Goal: Transaction & Acquisition: Purchase product/service

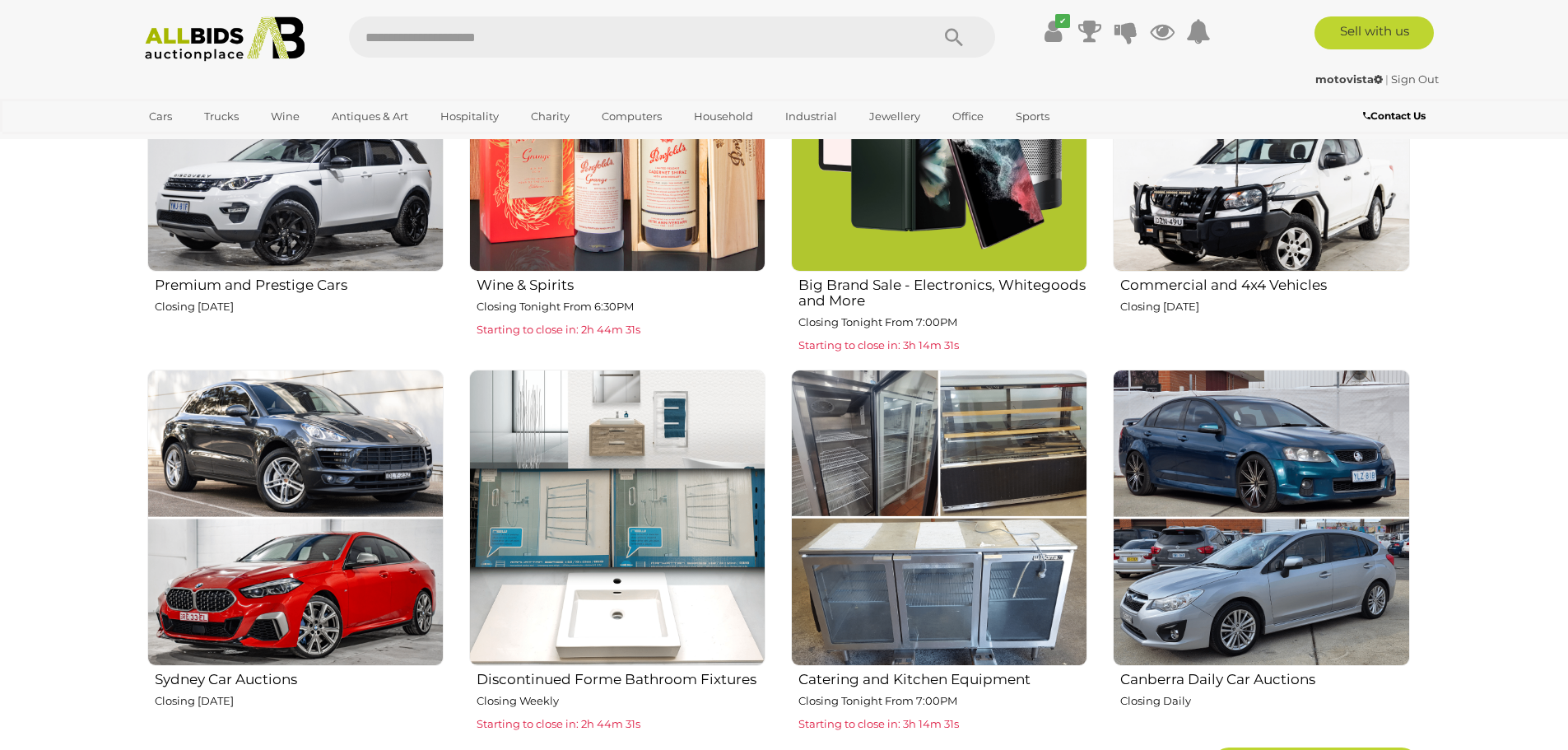
scroll to position [1071, 0]
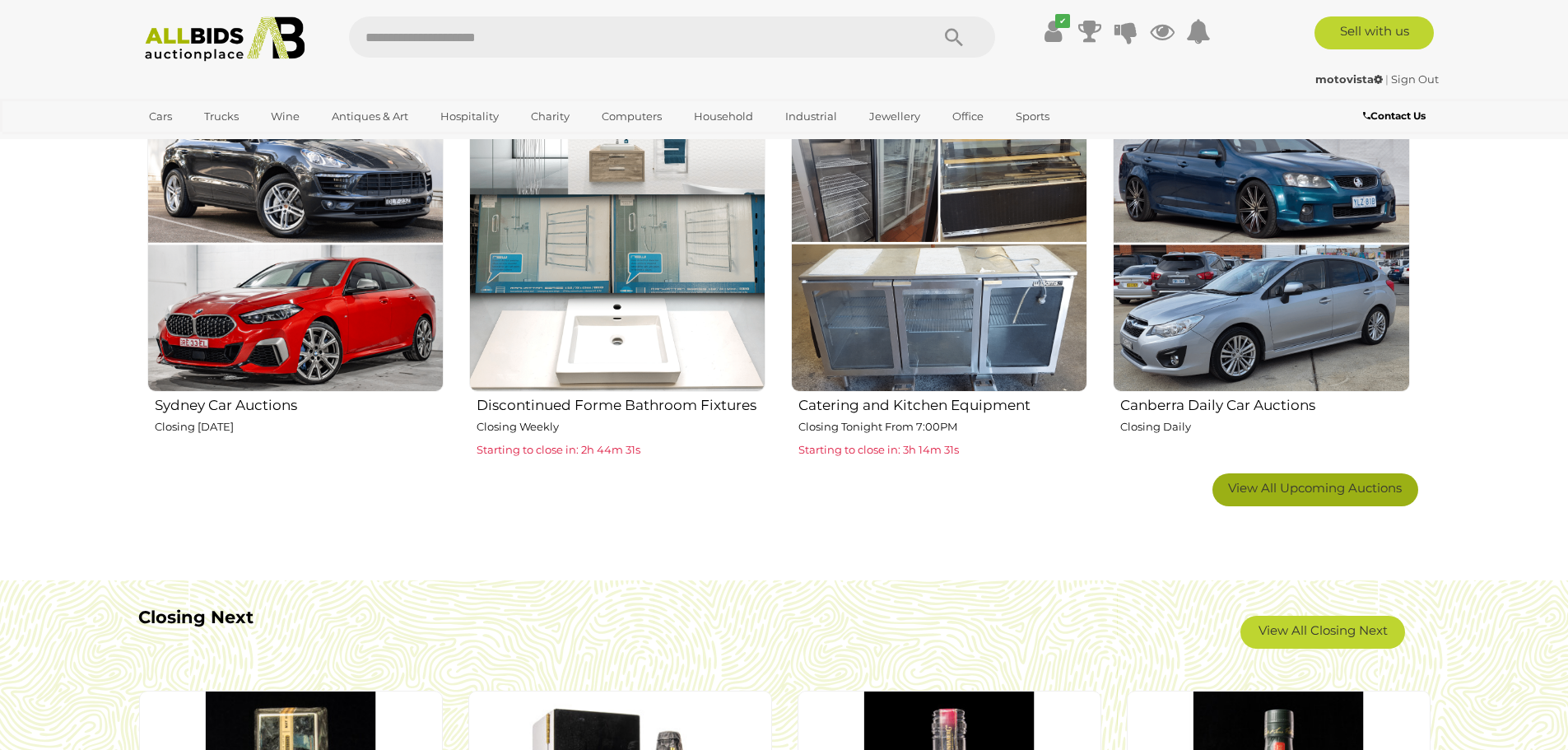
click at [1312, 497] on link "View All Upcoming Auctions" at bounding box center [1315, 490] width 206 height 33
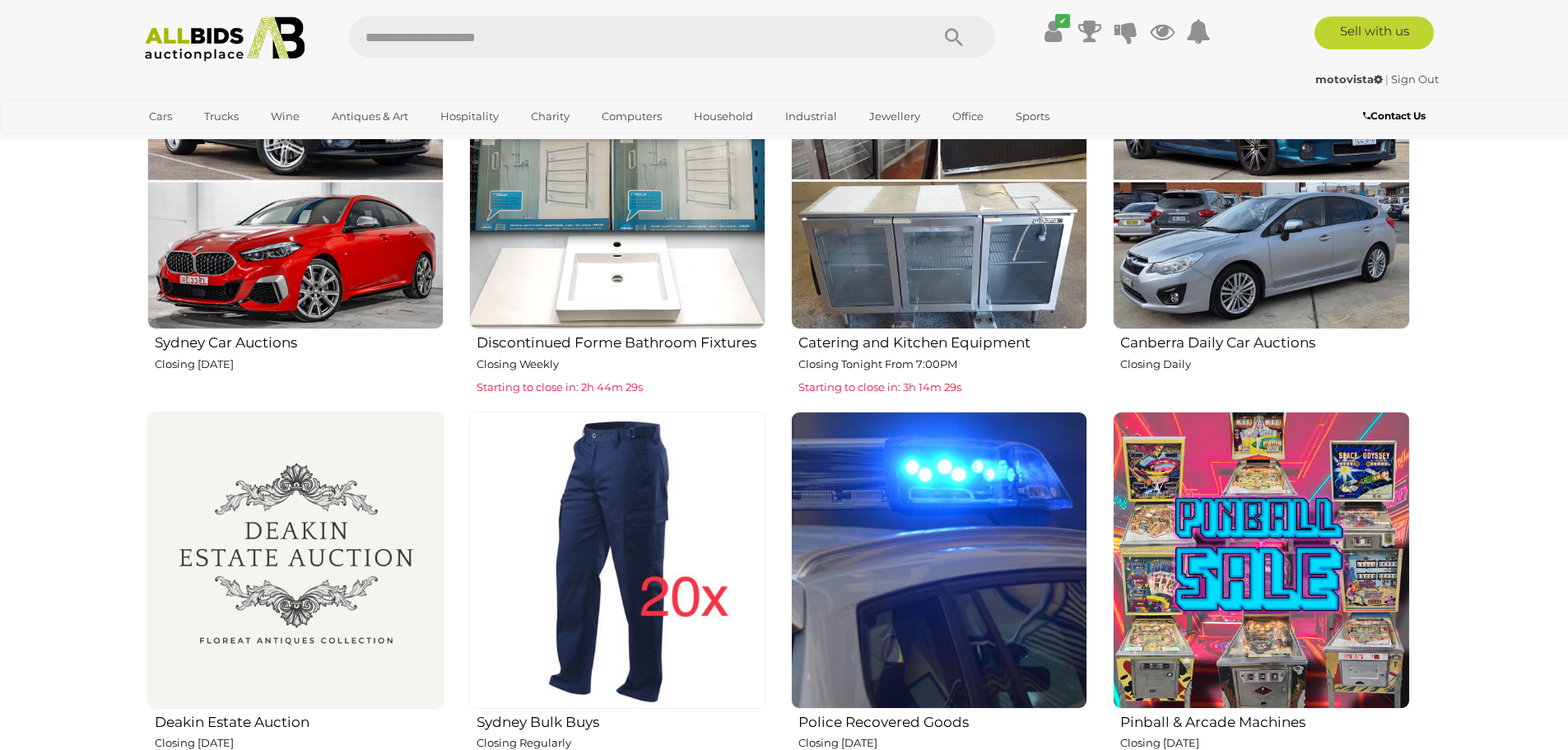
scroll to position [1318, 0]
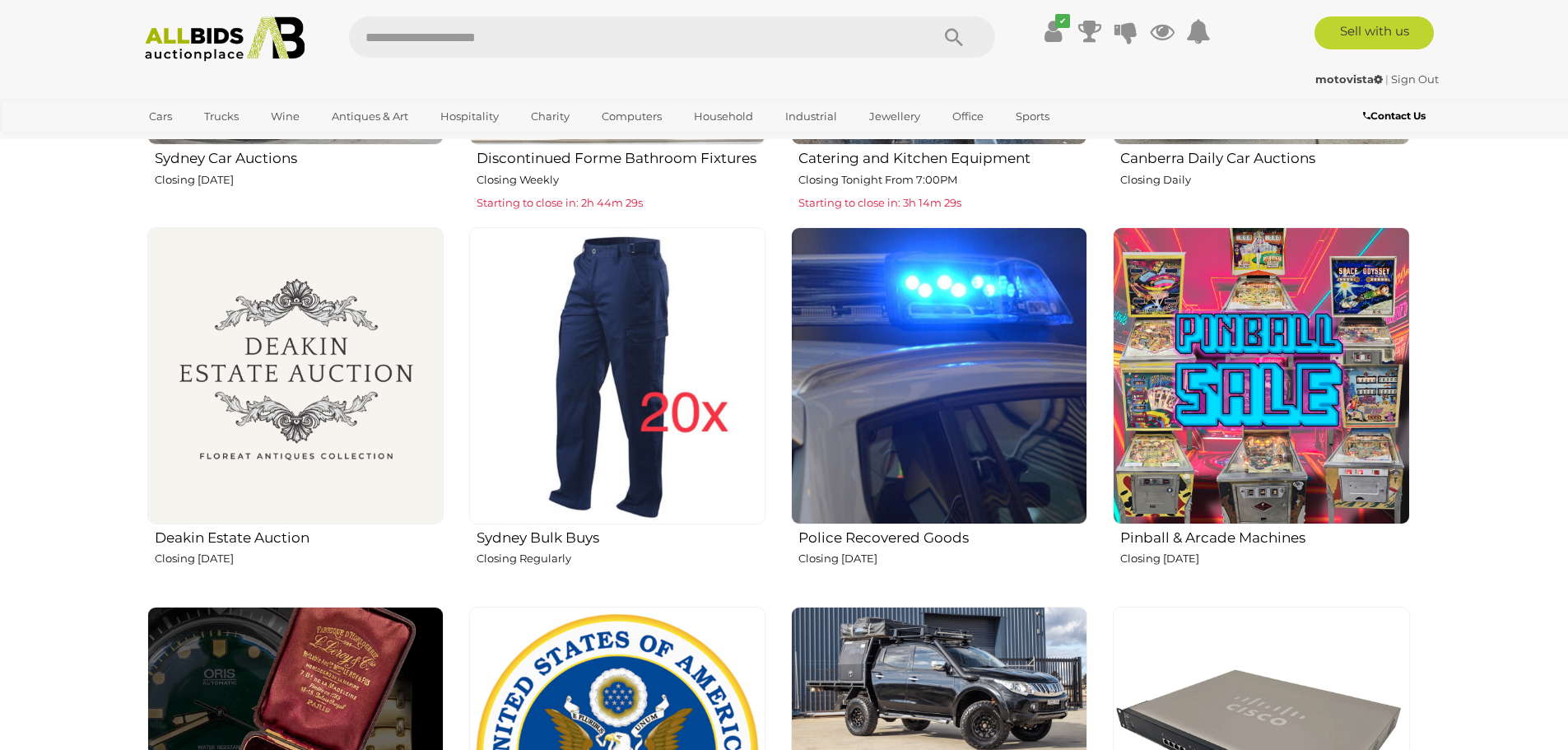
click at [1306, 469] on img at bounding box center [1261, 375] width 297 height 297
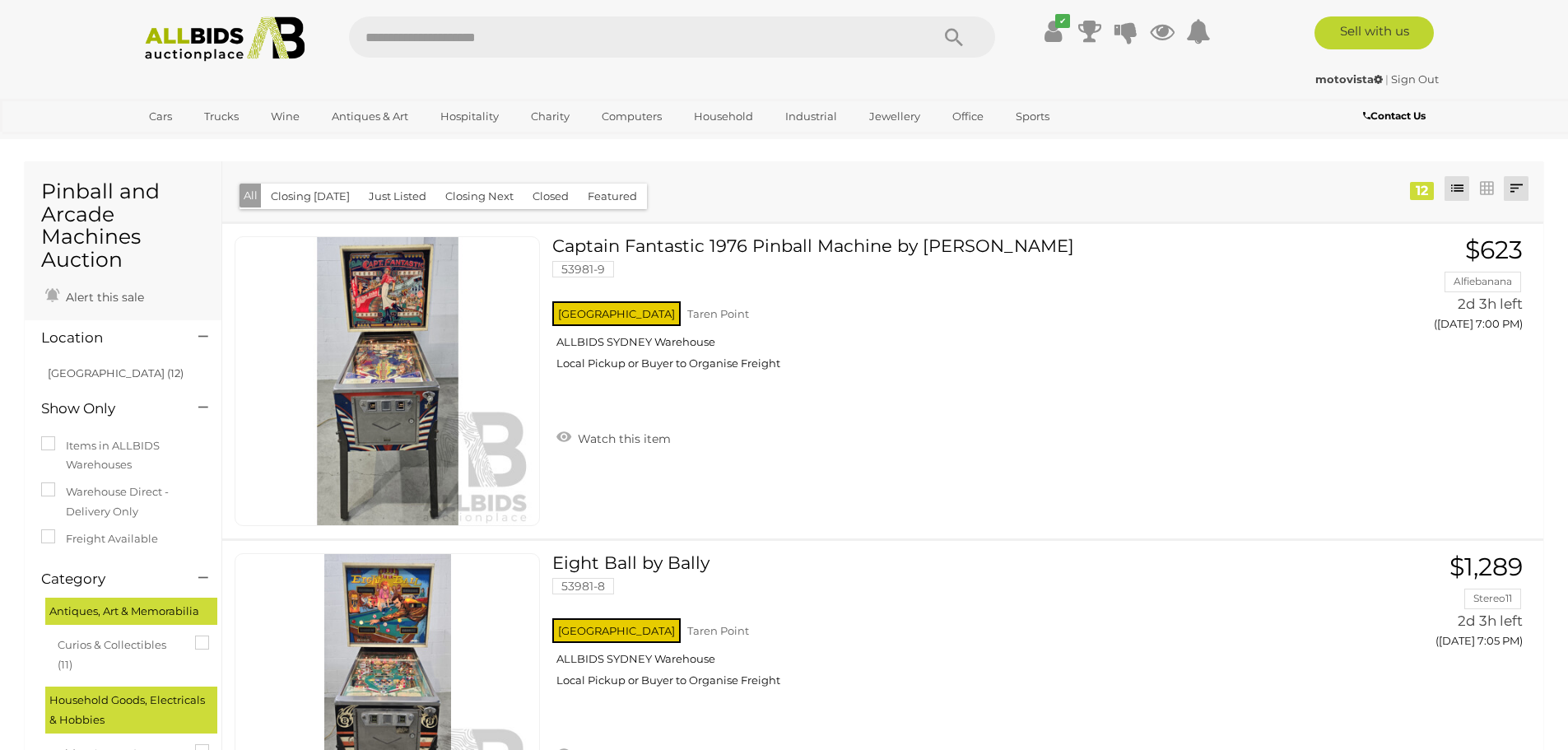
click at [1528, 191] on link at bounding box center [1516, 188] width 25 height 25
click at [1492, 300] on link "Highest Bid" at bounding box center [1408, 307] width 245 height 29
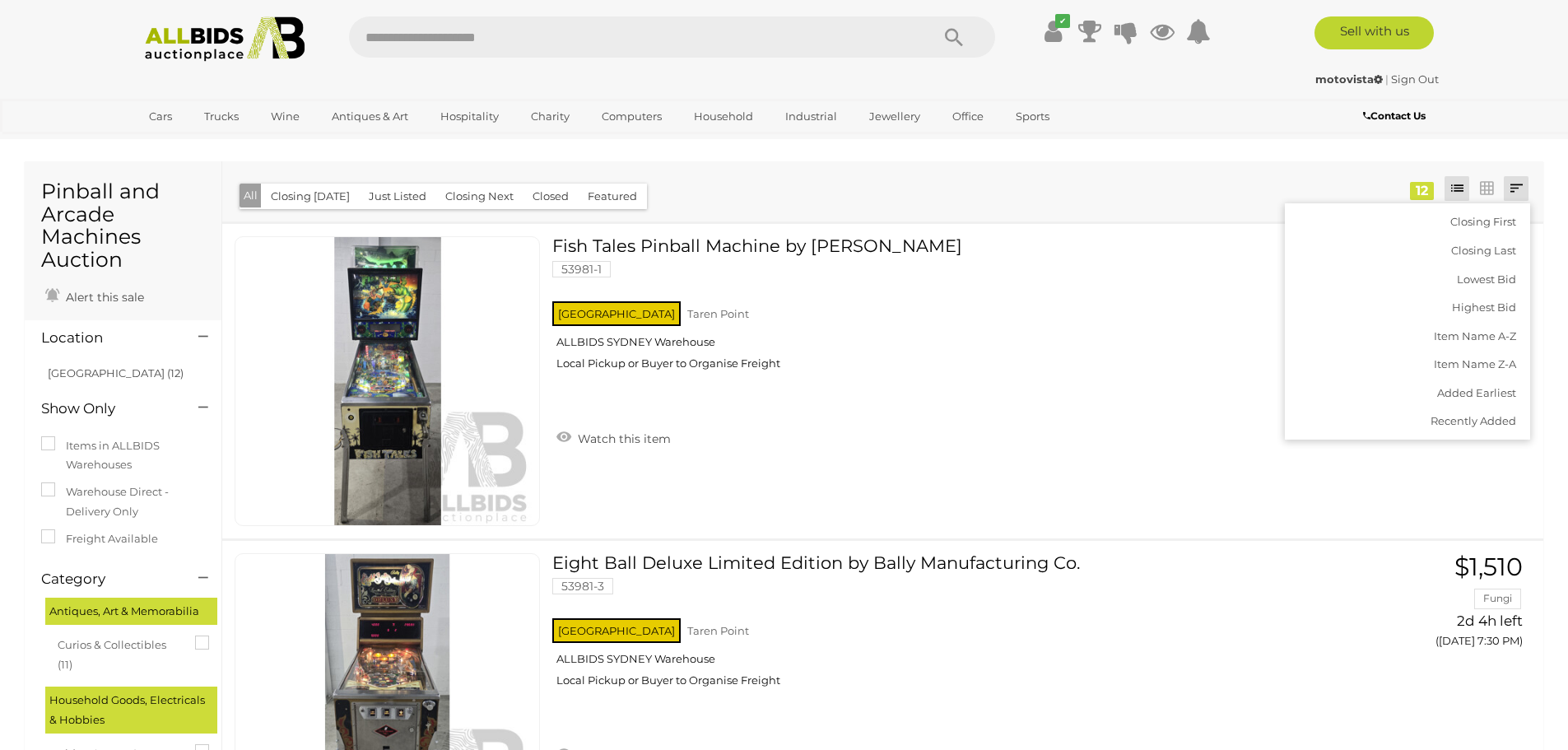
click at [1198, 197] on div "Closing First Closing Last Lowest Bid Highest Bid Item Name A-Z Item Name Z-A A…" at bounding box center [882, 191] width 1321 height 60
click at [221, 34] on img at bounding box center [224, 39] width 178 height 45
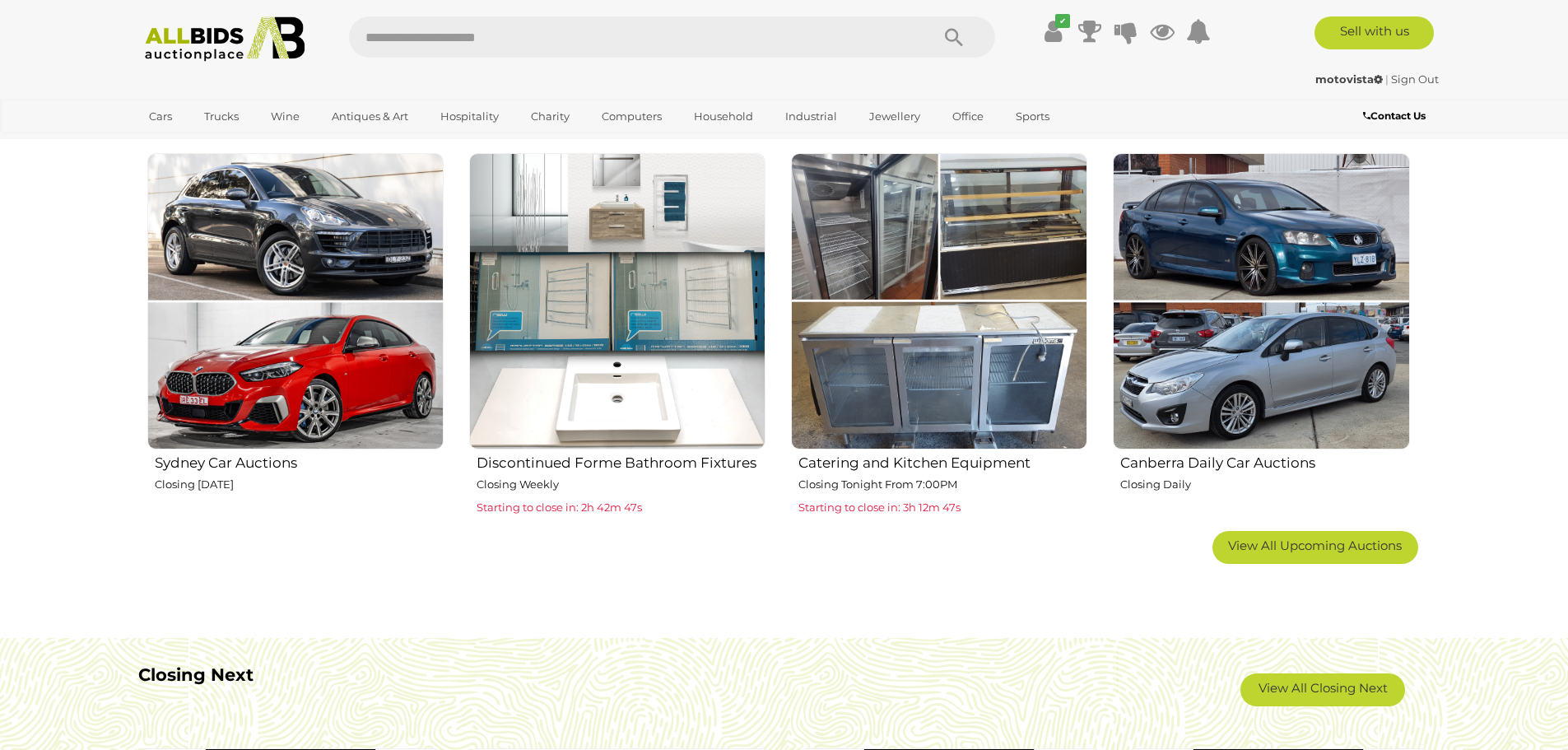
scroll to position [1071, 0]
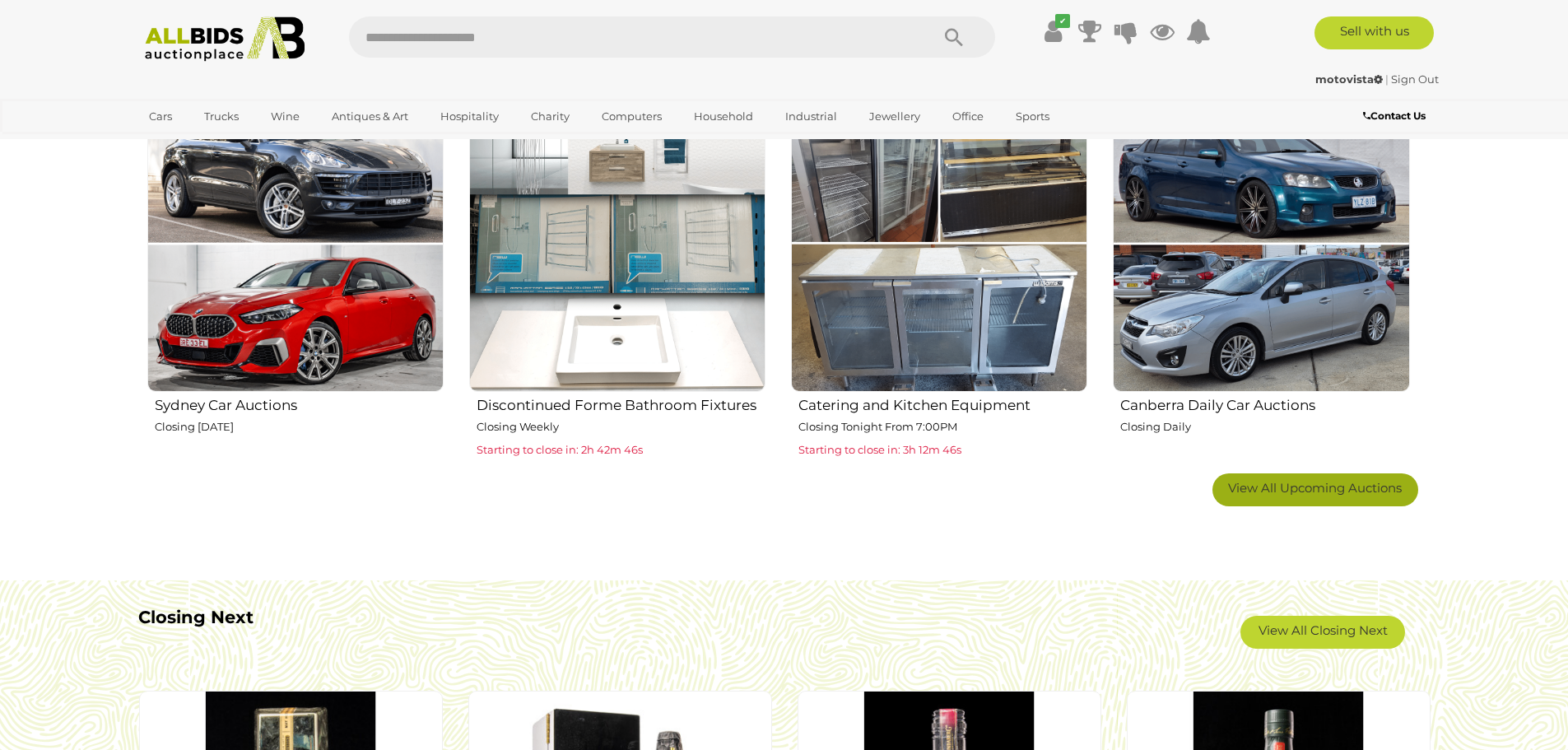
click at [1404, 488] on link "View All Upcoming Auctions" at bounding box center [1315, 490] width 206 height 33
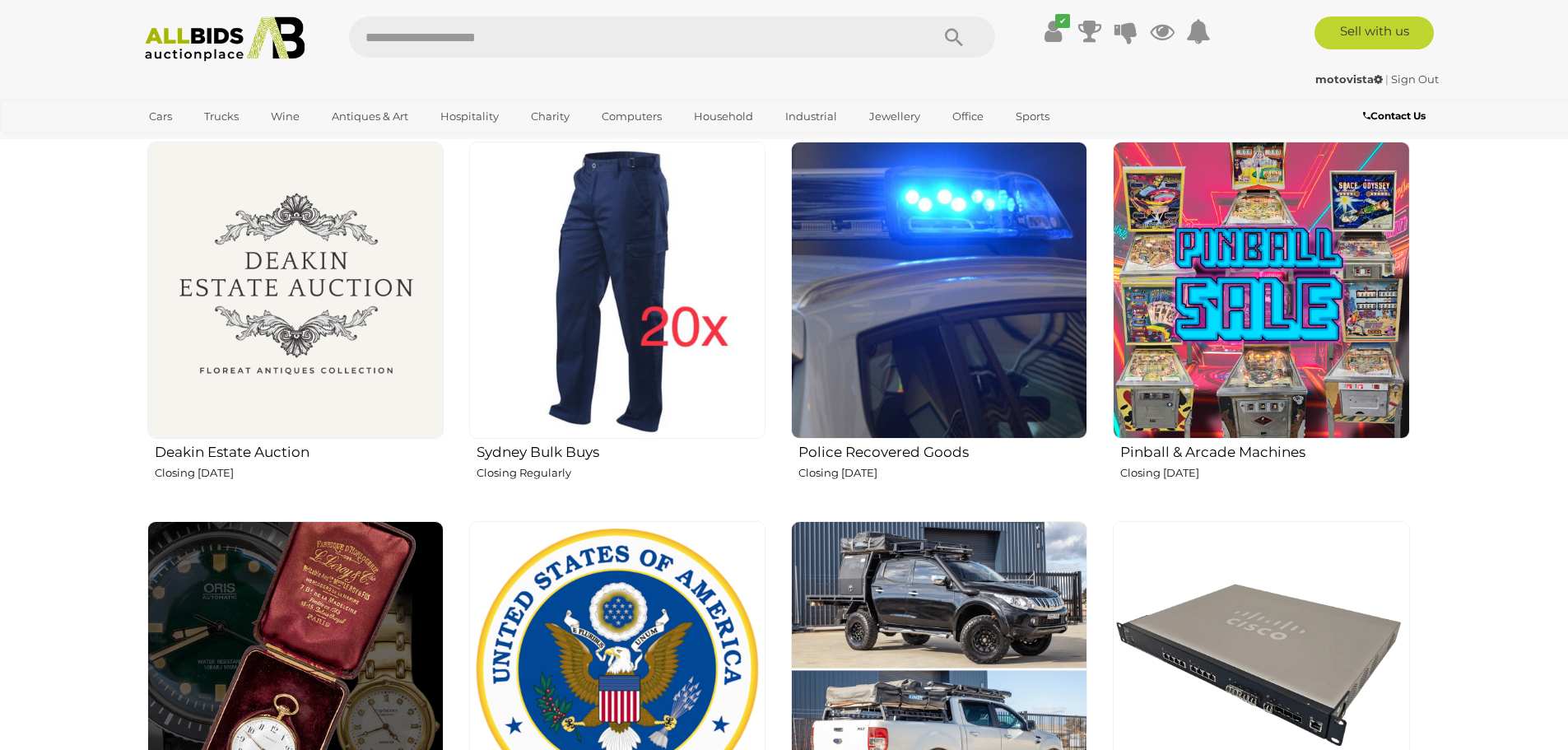
scroll to position [1400, 0]
